Goal: Information Seeking & Learning: Learn about a topic

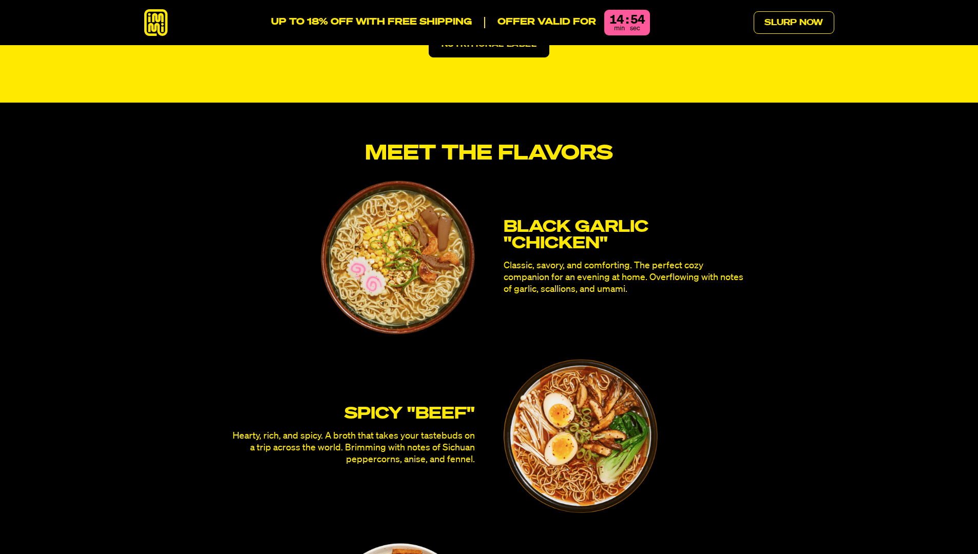
scroll to position [2423, 0]
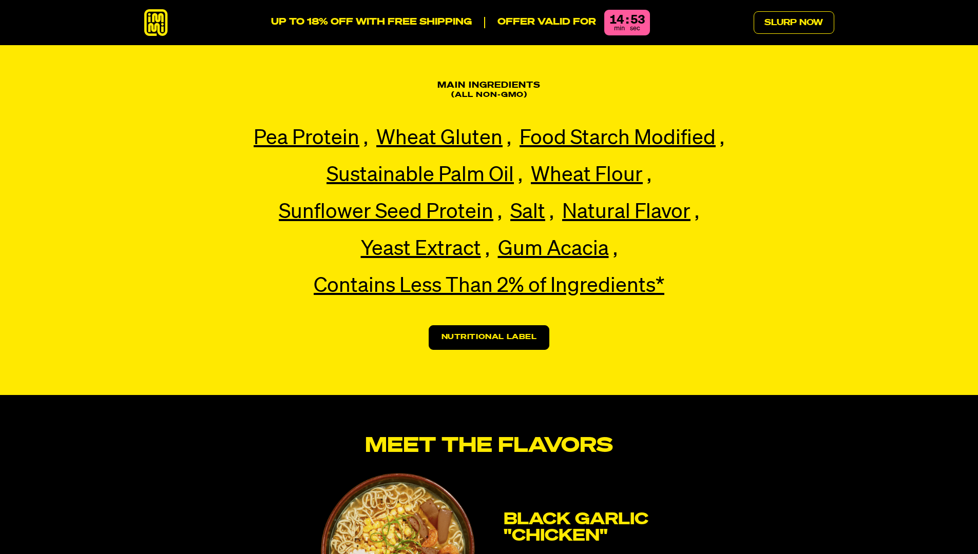
click at [727, 249] on ul "Pea Protein Pea Protein Our premium pea protein, a plant-based, allergen-friend…" at bounding box center [488, 212] width 515 height 185
click at [496, 325] on link "Nutritional Label" at bounding box center [489, 337] width 121 height 25
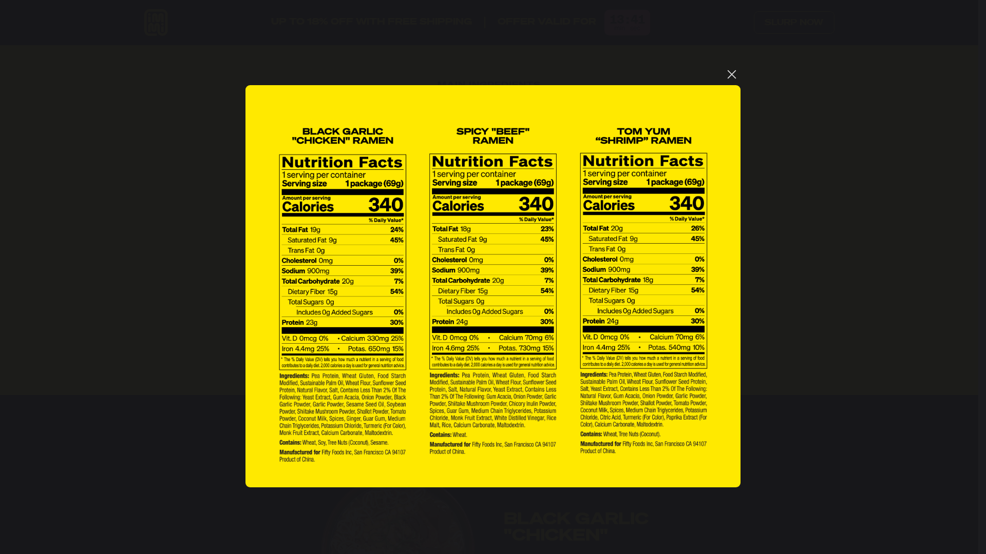
click at [734, 73] on button "You can close this modal content with the ESC key" at bounding box center [731, 74] width 17 height 17
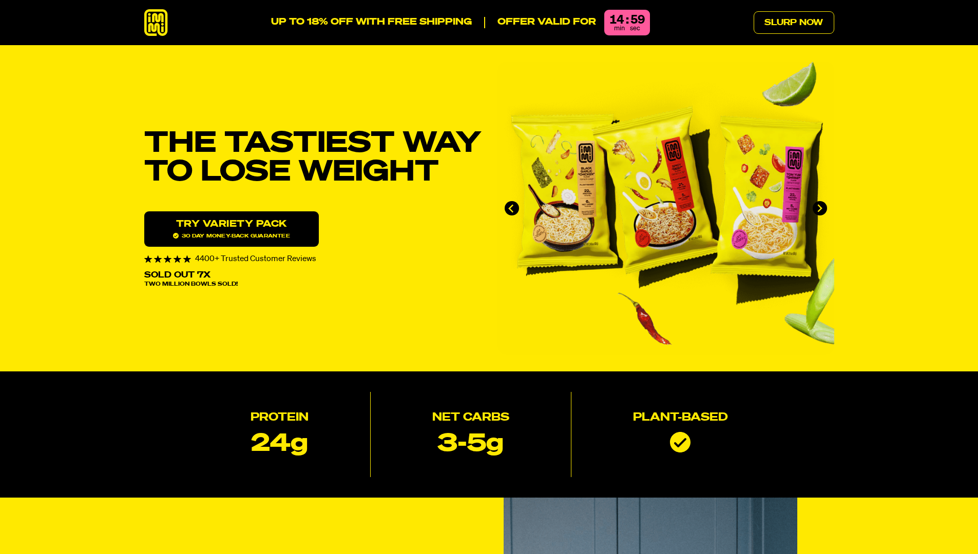
click at [560, 221] on img "1 of 4" at bounding box center [665, 209] width 337 height 294
